Goal: Communication & Community: Participate in discussion

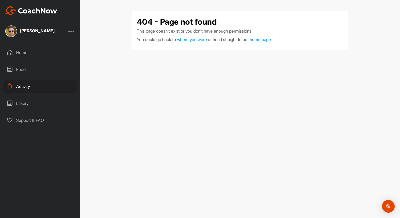
click at [38, 56] on div "Home" at bounding box center [40, 52] width 75 height 13
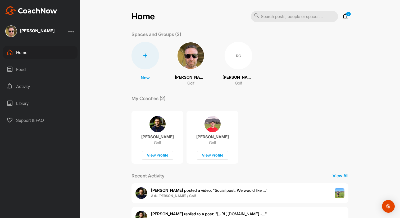
click at [40, 86] on div "Activity" at bounding box center [40, 86] width 75 height 13
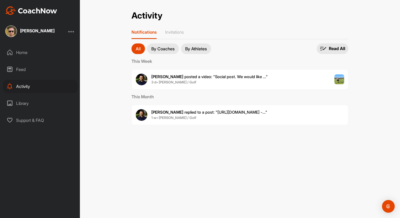
click at [27, 66] on div "Feed" at bounding box center [40, 69] width 75 height 13
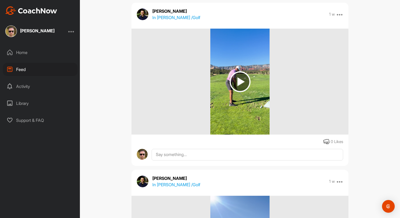
scroll to position [1067, 0]
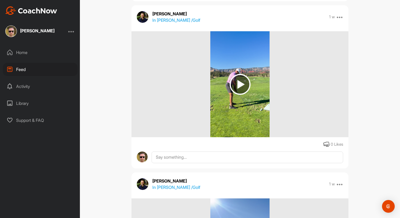
click at [246, 82] on img at bounding box center [240, 84] width 21 height 21
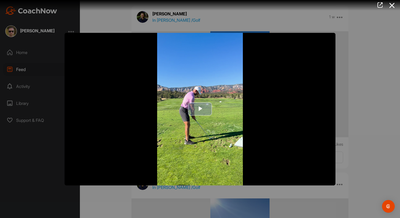
click at [188, 111] on button "Play Video" at bounding box center [200, 108] width 24 height 13
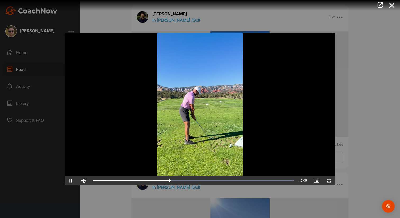
click at [375, 63] on div at bounding box center [200, 109] width 400 height 218
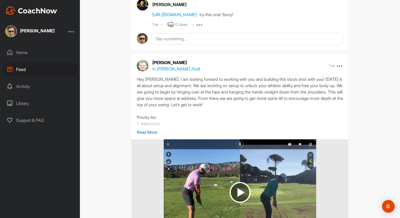
scroll to position [397, 0]
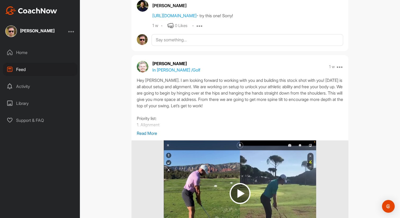
click at [343, 67] on div "Wyatt Johnson In Roland Cochrun / Golf 1 w Report Delete" at bounding box center [239, 66] width 217 height 13
click at [342, 67] on icon at bounding box center [340, 66] width 6 height 6
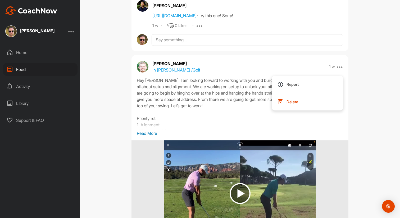
click at [374, 75] on div "Feed Filter Media Type Images Videos Notes Audio Documents Author Dominic Camin…" at bounding box center [240, 109] width 320 height 218
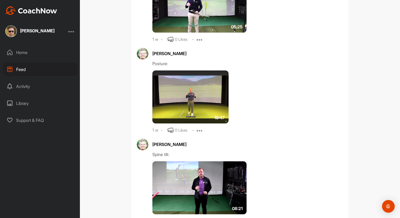
scroll to position [880, 0]
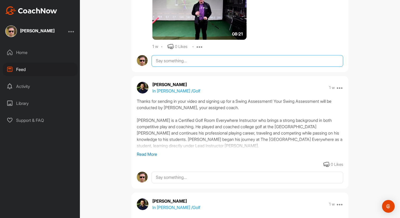
click at [205, 62] on textarea at bounding box center [247, 61] width 191 height 12
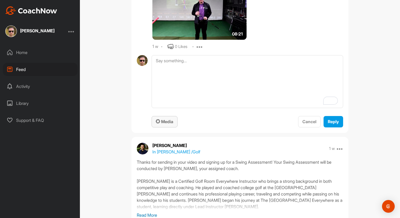
click at [172, 121] on span "Media" at bounding box center [164, 121] width 17 height 5
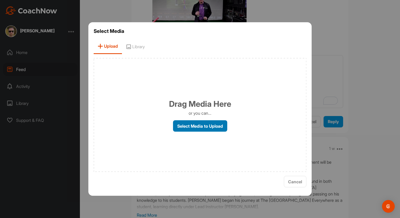
click at [198, 124] on label "Select Media to Upload" at bounding box center [200, 125] width 54 height 11
click at [0, 0] on input "Select Media to Upload" at bounding box center [0, 0] width 0 height 0
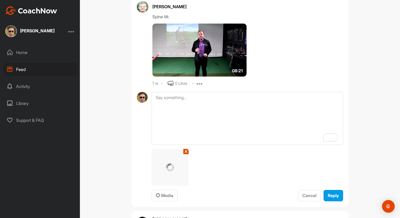
scroll to position [843, 0]
click at [170, 192] on div "Media" at bounding box center [164, 195] width 17 height 6
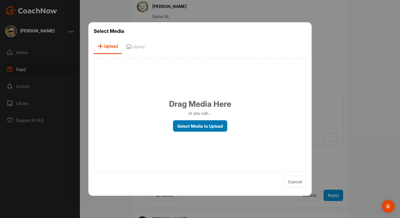
click at [194, 124] on label "Select Media to Upload" at bounding box center [200, 125] width 54 height 11
click at [0, 0] on input "Select Media to Upload" at bounding box center [0, 0] width 0 height 0
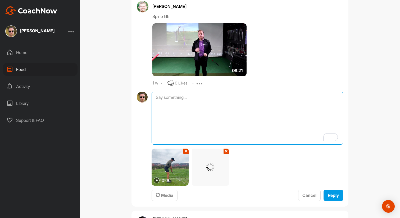
click at [210, 109] on textarea "To enrich screen reader interactions, please activate Accessibility in Grammarl…" at bounding box center [247, 117] width 191 height 53
click at [299, 102] on textarea "Hey Wyatt, here are the videos of me doing the drills. Let me know what you see…" at bounding box center [247, 117] width 191 height 53
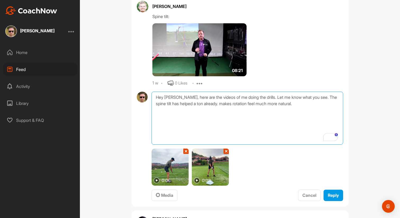
click at [216, 105] on textarea "Hey Wyatt, here are the videos of me doing the drills. Let me know what you see…" at bounding box center [247, 117] width 191 height 53
type textarea "Hey Wyatt, here are the videos of me doing the drills. Let me know what you see…"
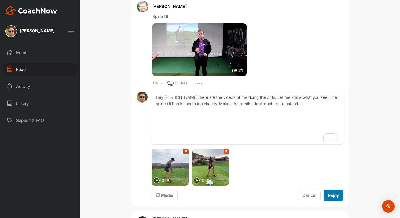
click at [330, 196] on span "Reply" at bounding box center [333, 194] width 11 height 5
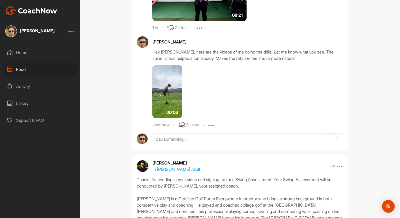
scroll to position [899, 0]
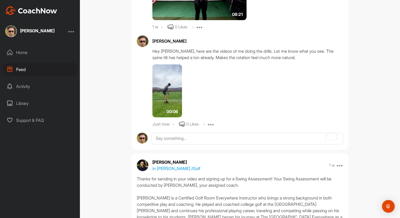
click at [191, 100] on div "00:06" at bounding box center [211, 90] width 118 height 53
click at [171, 92] on img at bounding box center [167, 90] width 30 height 53
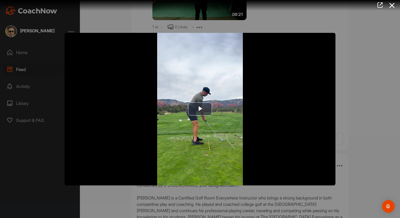
click at [337, 93] on div at bounding box center [200, 109] width 400 height 218
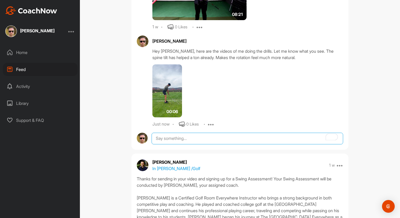
click at [177, 139] on textarea "To enrich screen reader interactions, please activate Accessibility in Grammarl…" at bounding box center [247, 138] width 191 height 12
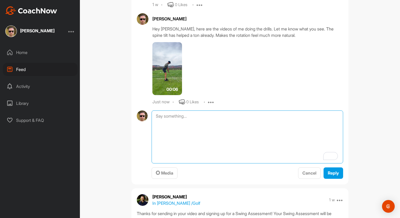
scroll to position [927, 0]
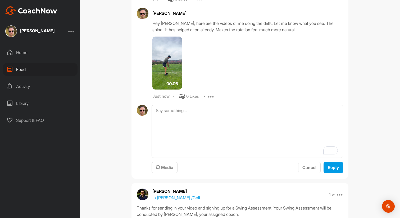
click at [213, 94] on icon at bounding box center [211, 96] width 6 height 6
click at [189, 129] on textarea "To enrich screen reader interactions, please activate Accessibility in Grammarl…" at bounding box center [247, 131] width 191 height 53
click at [161, 168] on span "Media" at bounding box center [164, 166] width 17 height 5
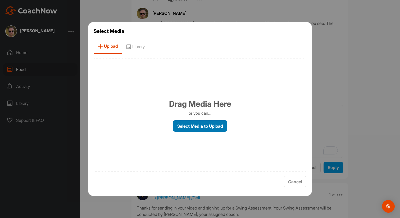
click at [195, 128] on label "Select Media to Upload" at bounding box center [200, 125] width 54 height 11
click at [0, 0] on input "Select Media to Upload" at bounding box center [0, 0] width 0 height 0
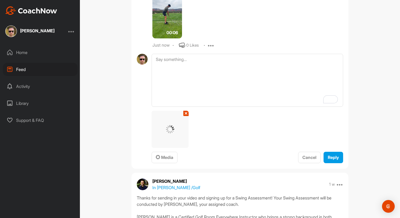
scroll to position [977, 0]
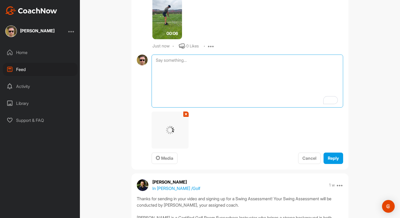
click at [206, 59] on textarea "To enrich screen reader interactions, please activate Accessibility in Grammarl…" at bounding box center [247, 80] width 191 height 53
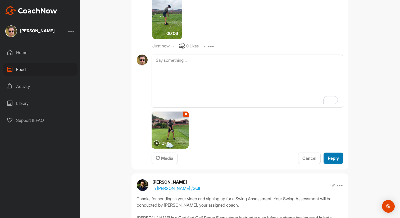
click at [334, 157] on span "Reply" at bounding box center [333, 157] width 11 height 5
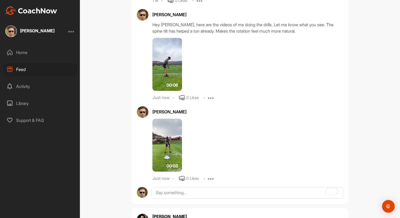
scroll to position [923, 0]
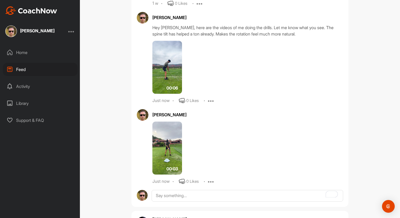
click at [167, 67] on img at bounding box center [167, 67] width 30 height 53
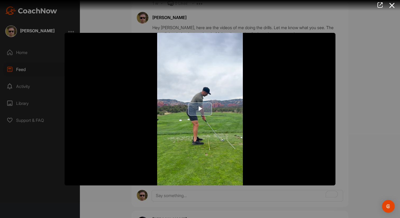
click at [200, 109] on span "Video Player" at bounding box center [200, 109] width 0 height 0
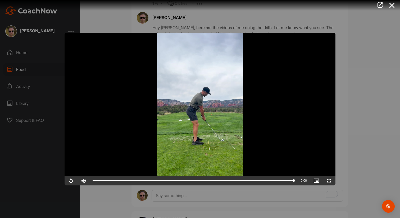
click at [369, 112] on div at bounding box center [200, 109] width 400 height 218
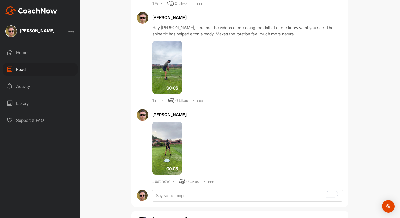
click at [169, 133] on img at bounding box center [167, 147] width 30 height 53
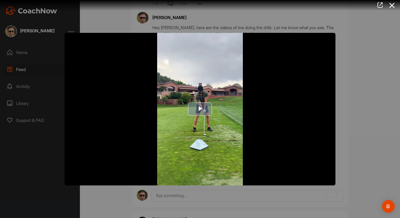
click at [200, 109] on span "Video Player" at bounding box center [200, 109] width 0 height 0
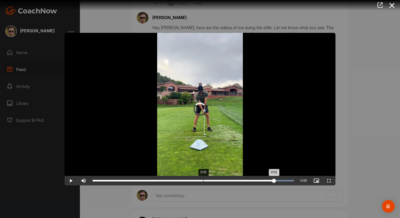
drag, startPoint x: 295, startPoint y: 180, endPoint x: 199, endPoint y: 177, distance: 95.8
click at [199, 177] on div "Loaded : 100.00% 0:02 0:02" at bounding box center [193, 181] width 207 height 10
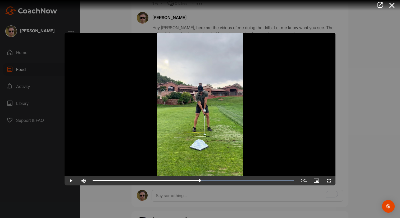
click at [162, 173] on video "Video Player" at bounding box center [200, 109] width 271 height 152
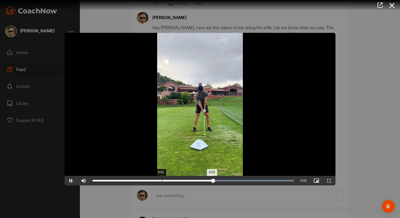
click at [161, 179] on div "Loaded : 100.00% 0:01 0:02" at bounding box center [193, 181] width 207 height 10
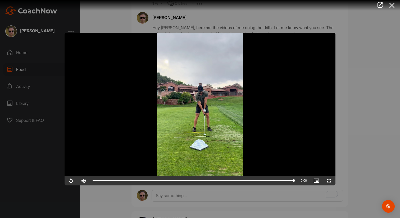
click at [392, 9] on icon at bounding box center [392, 6] width 12 height 10
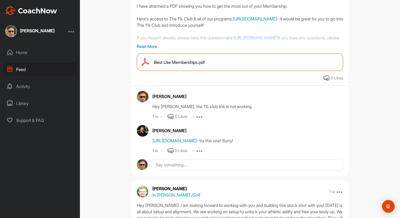
scroll to position [265, 0]
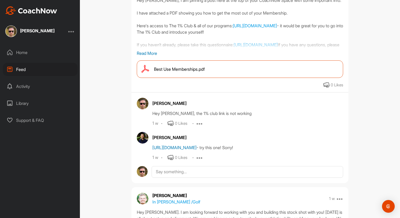
click at [191, 148] on link "https://shorturl.at/H4t7n" at bounding box center [174, 147] width 44 height 5
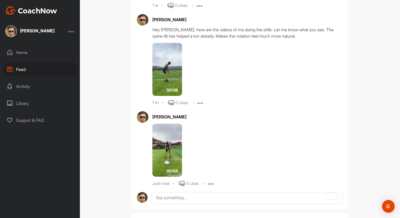
scroll to position [925, 0]
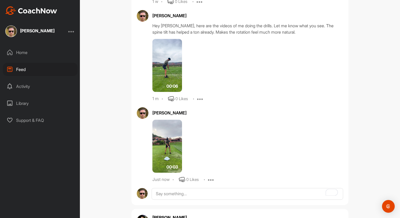
click at [169, 61] on img at bounding box center [167, 65] width 30 height 53
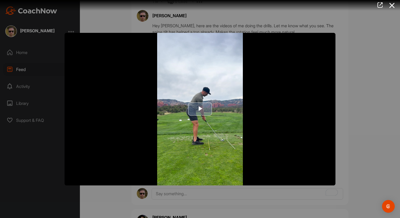
click at [200, 109] on span "Video Player" at bounding box center [200, 109] width 0 height 0
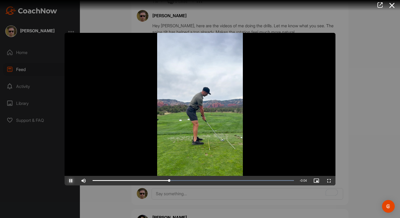
click at [73, 180] on span "Video Player" at bounding box center [71, 180] width 13 height 0
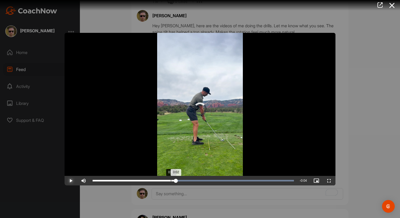
drag, startPoint x: 176, startPoint y: 181, endPoint x: 171, endPoint y: 181, distance: 5.3
click at [171, 181] on div "0:02" at bounding box center [134, 181] width 83 height 2
drag, startPoint x: 171, startPoint y: 181, endPoint x: 166, endPoint y: 181, distance: 4.2
click at [166, 181] on div "0:02" at bounding box center [132, 181] width 78 height 2
drag, startPoint x: 167, startPoint y: 178, endPoint x: 189, endPoint y: 178, distance: 21.7
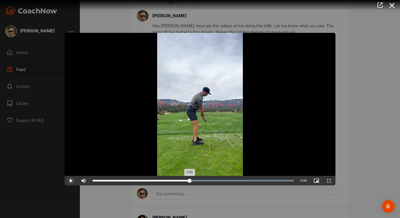
click at [189, 180] on div "0:02" at bounding box center [141, 181] width 97 height 2
